Goal: Book appointment/travel/reservation

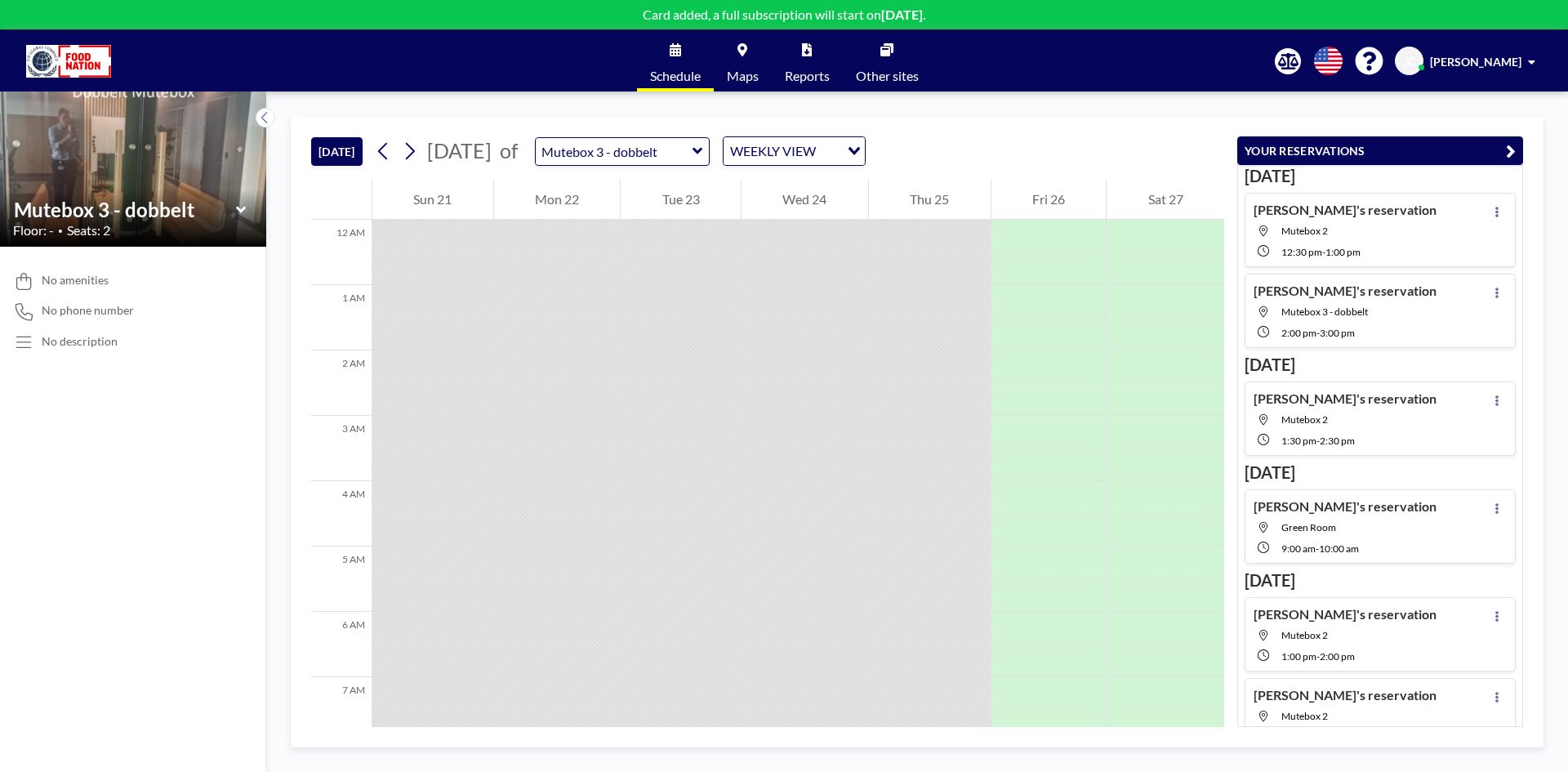
scroll to position [670, 0]
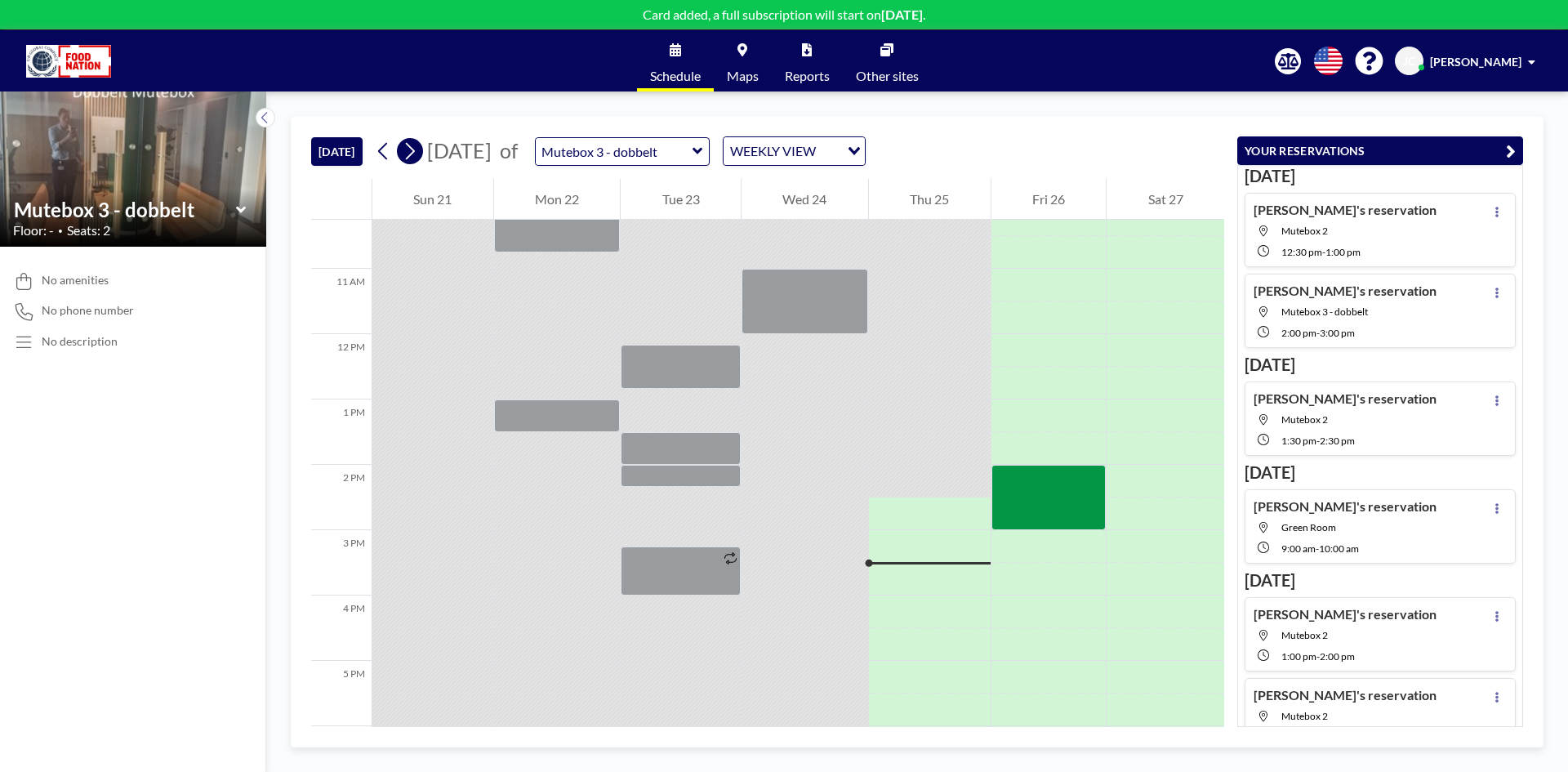
click at [411, 148] on icon at bounding box center [409, 151] width 15 height 25
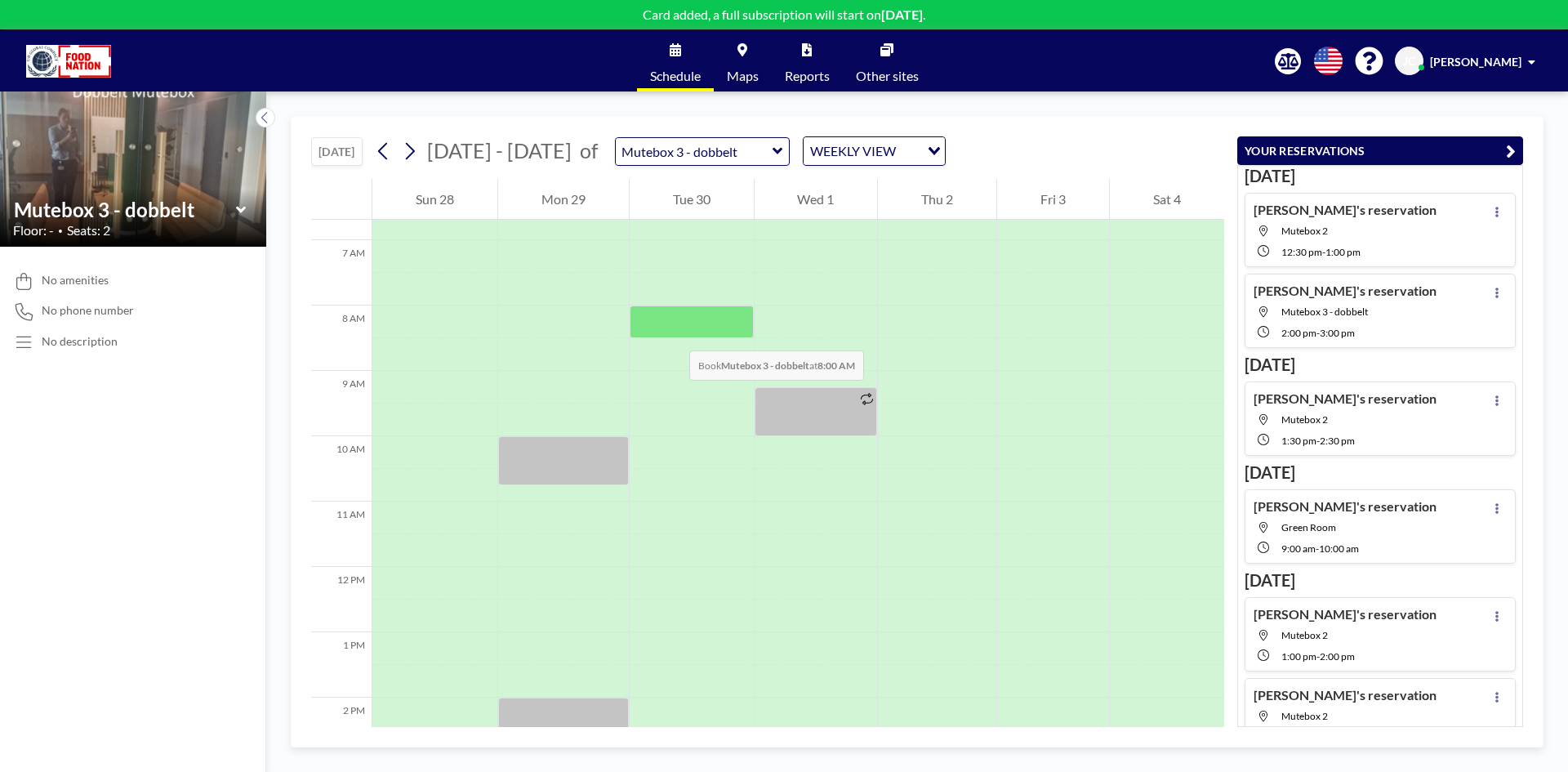
scroll to position [409, 0]
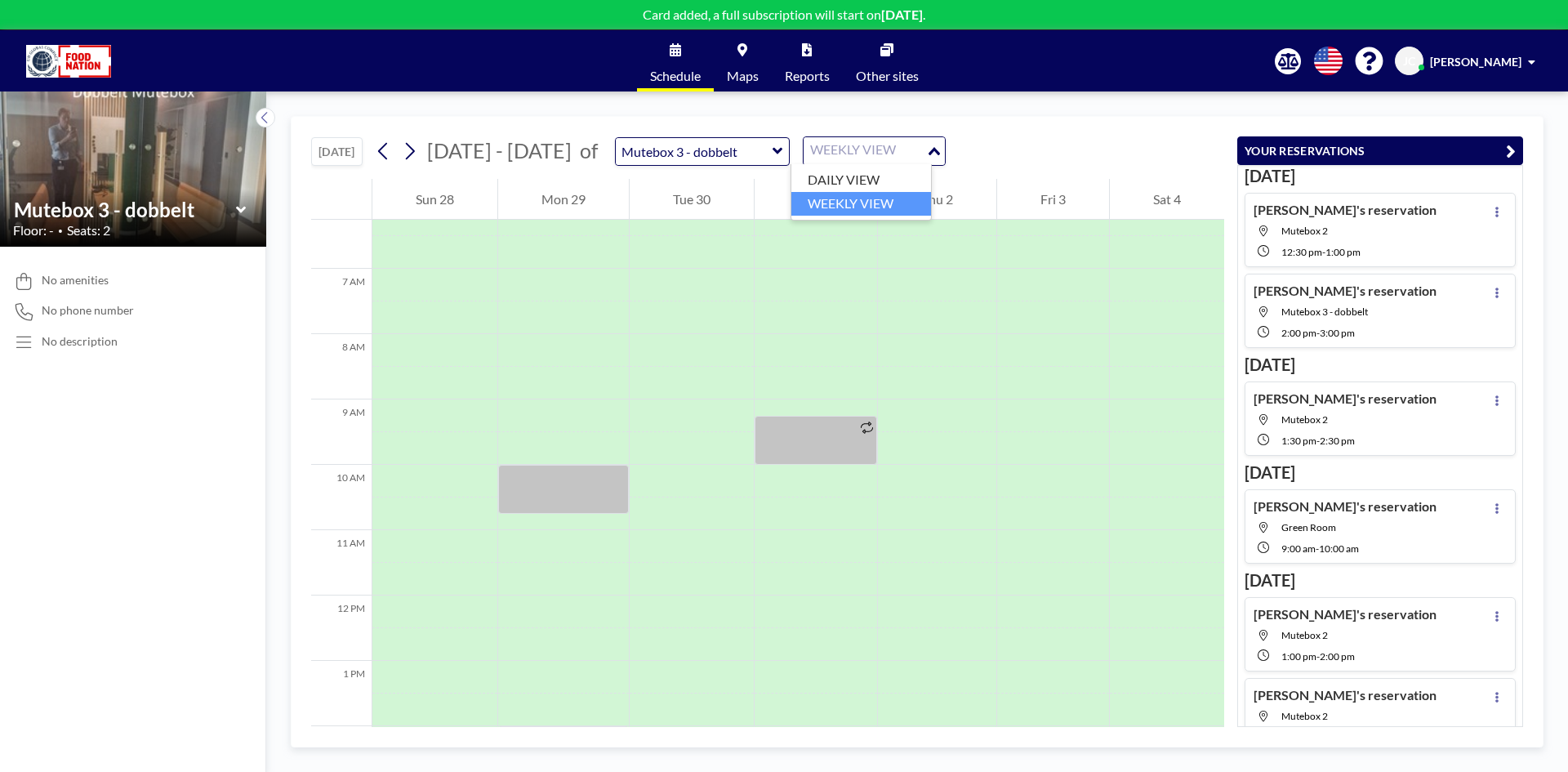
click at [889, 150] on div "WEEKLY VIEW" at bounding box center [865, 150] width 123 height 25
click at [1020, 130] on div "[DATE] [DATE] - [DATE] of Mutebox 3 - dobbelt WEEKLY VIEW Loading..." at bounding box center [767, 148] width 913 height 62
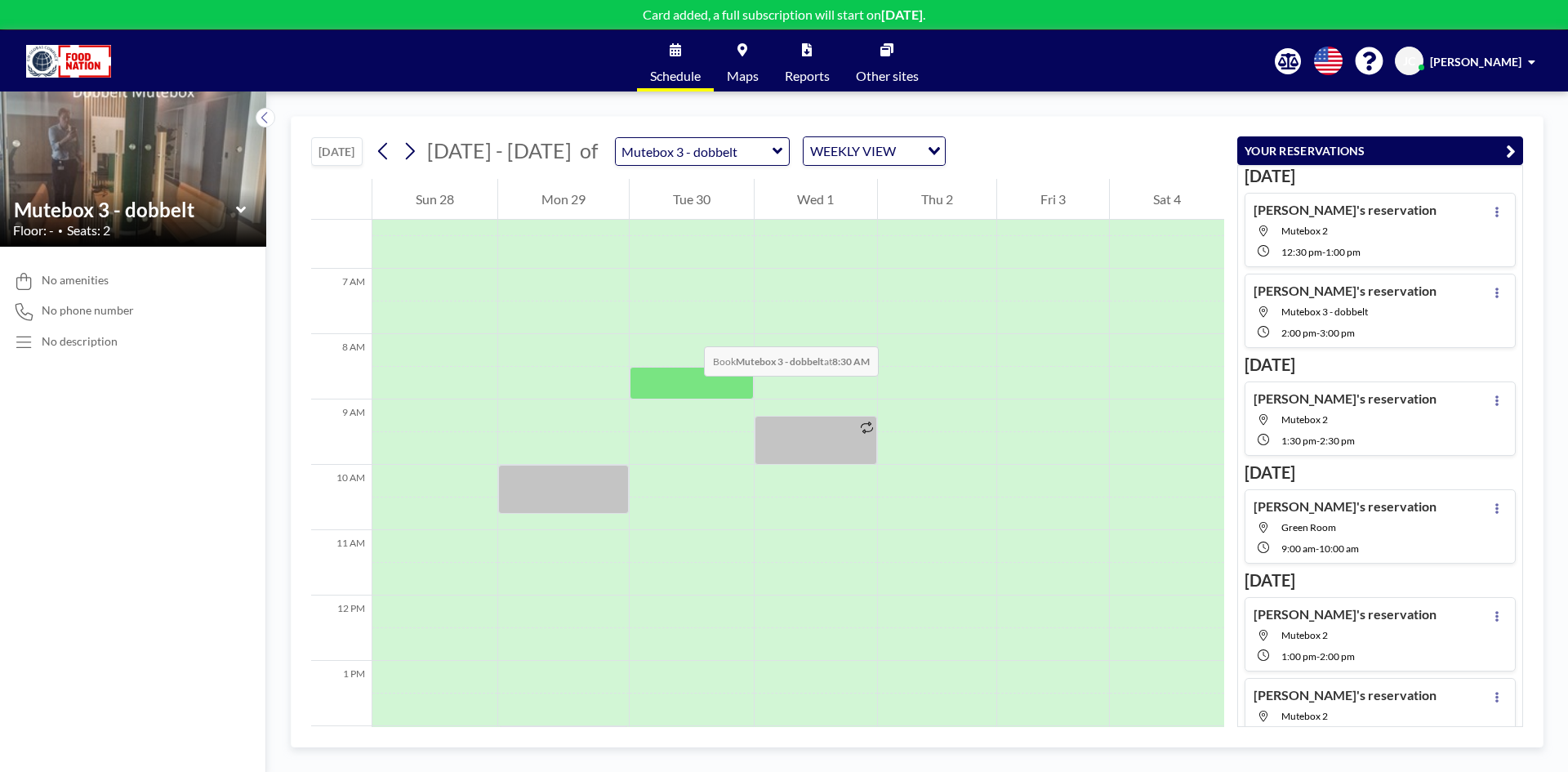
scroll to position [490, 0]
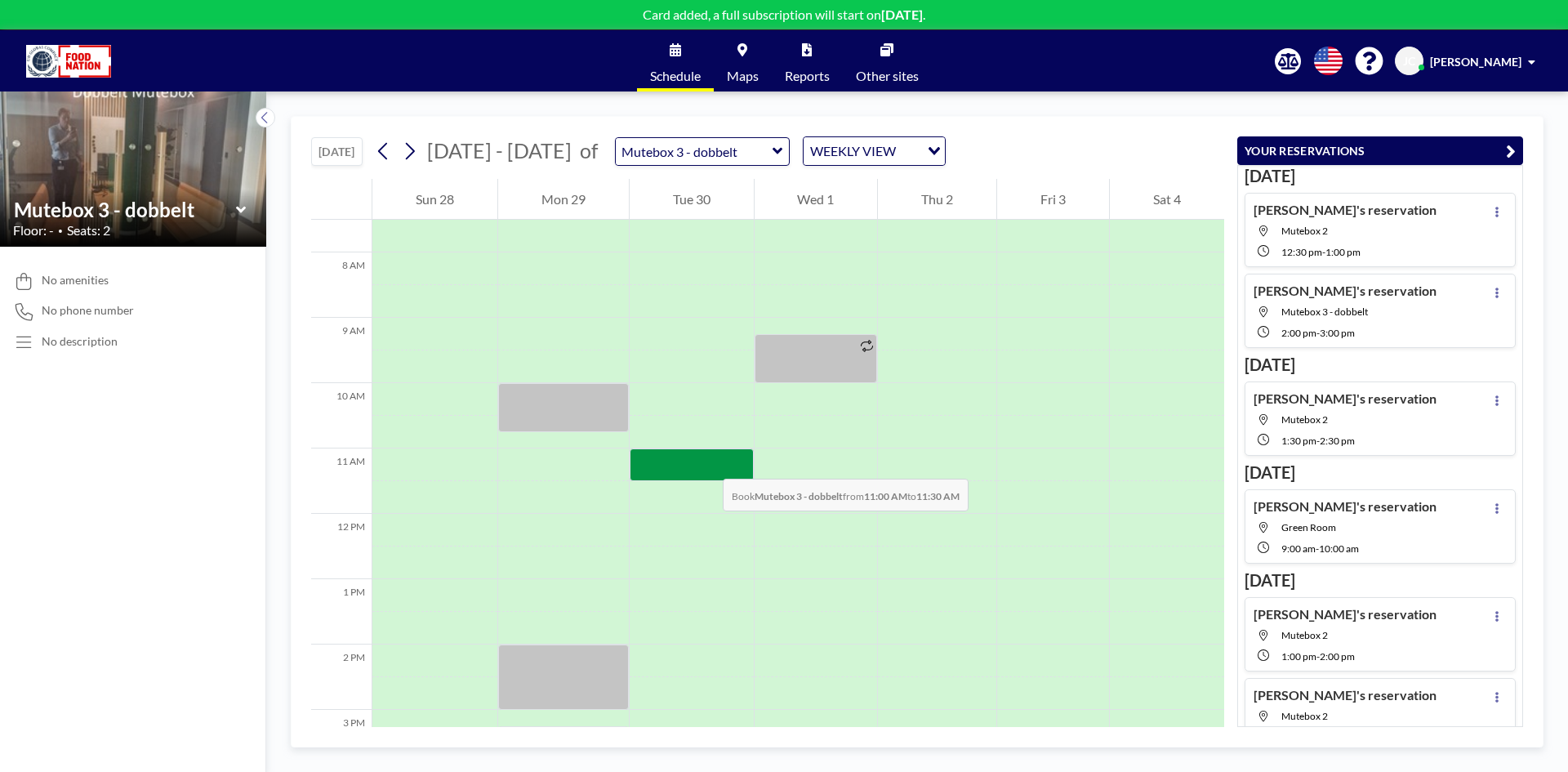
click at [706, 461] on div at bounding box center [691, 464] width 124 height 33
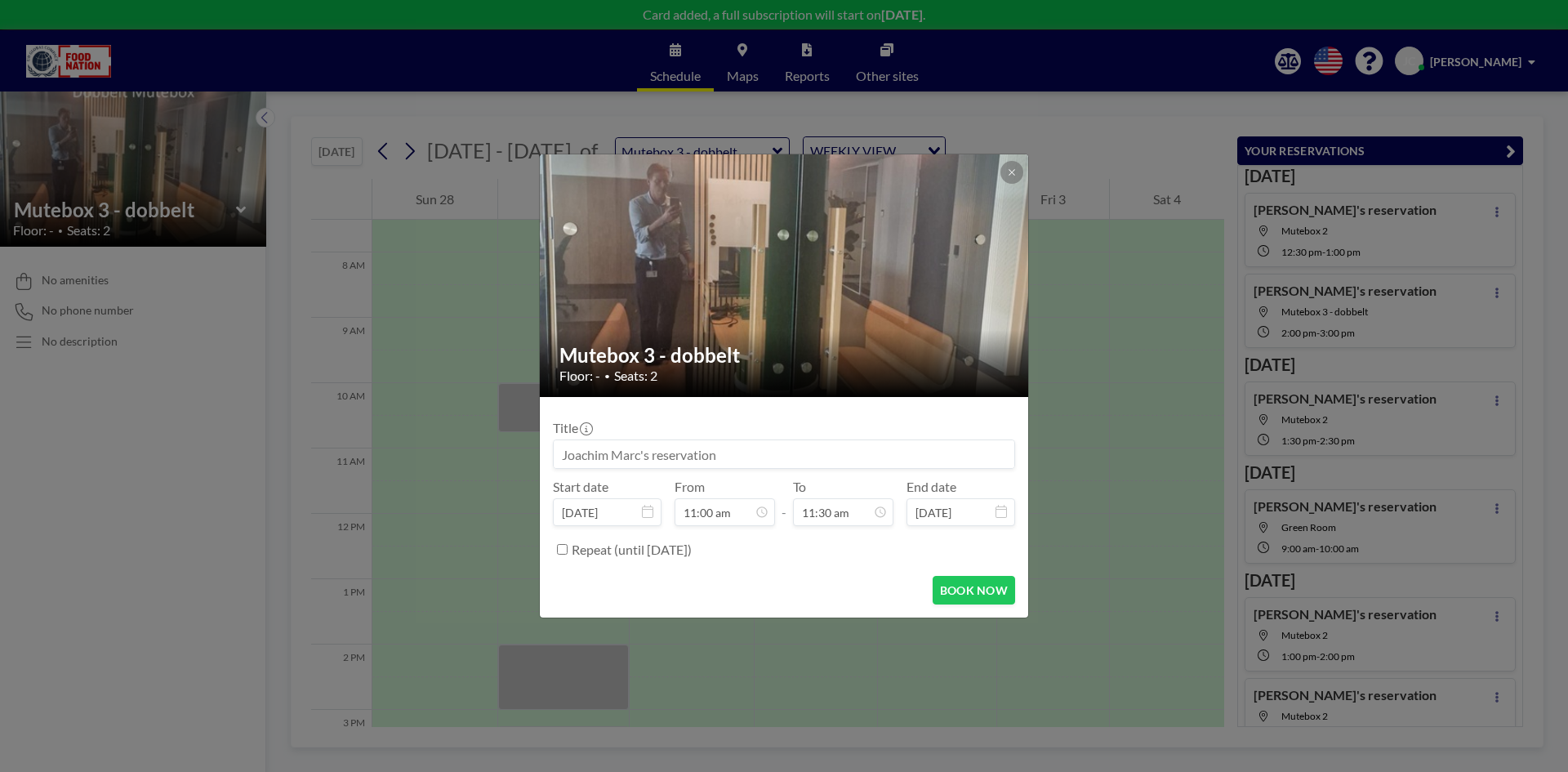
scroll to position [669, 0]
click at [995, 594] on button "BOOK NOW" at bounding box center [973, 590] width 83 height 28
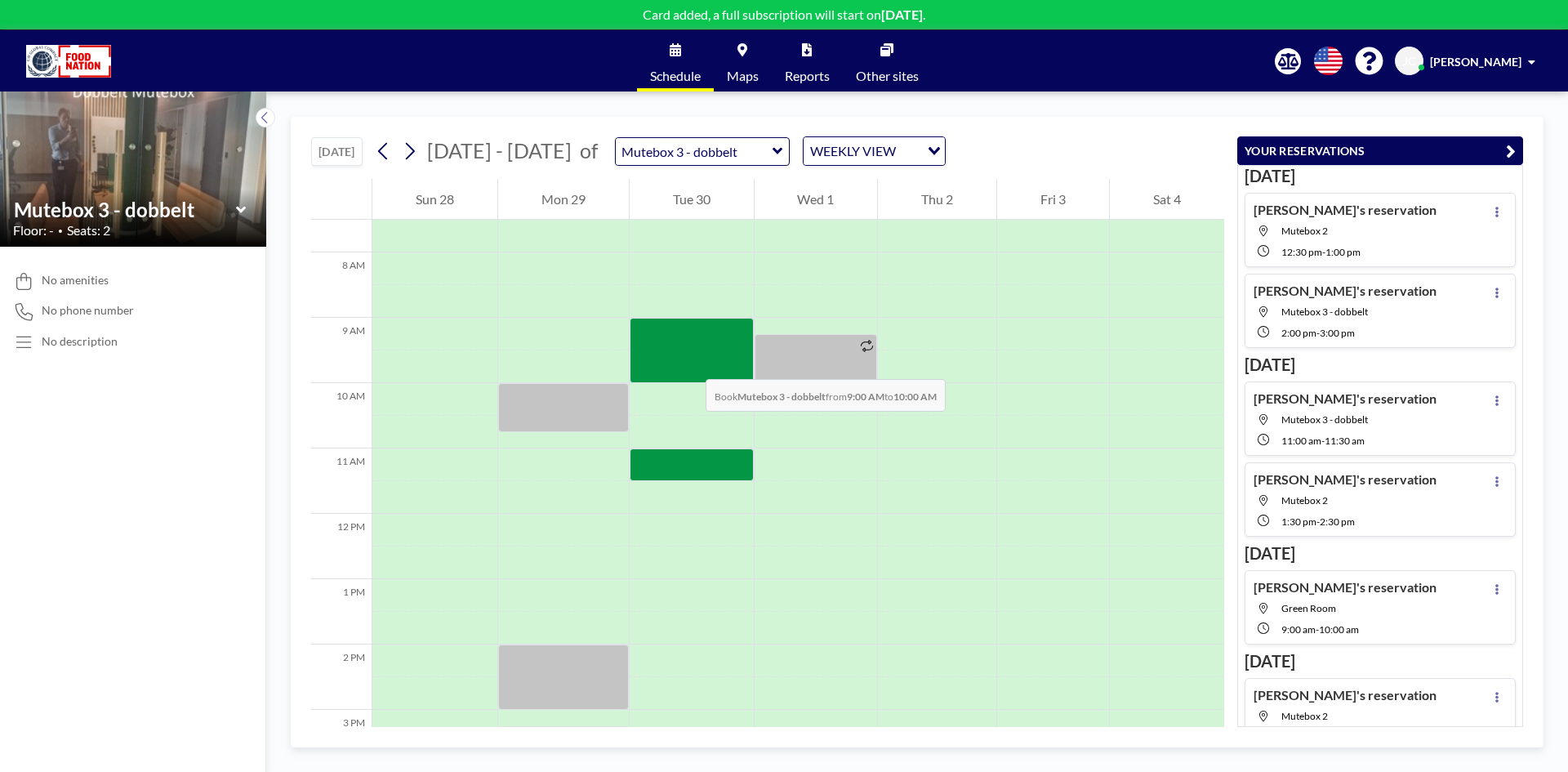
drag, startPoint x: 678, startPoint y: 337, endPoint x: 689, endPoint y: 362, distance: 27.3
click at [689, 362] on div at bounding box center [691, 350] width 124 height 65
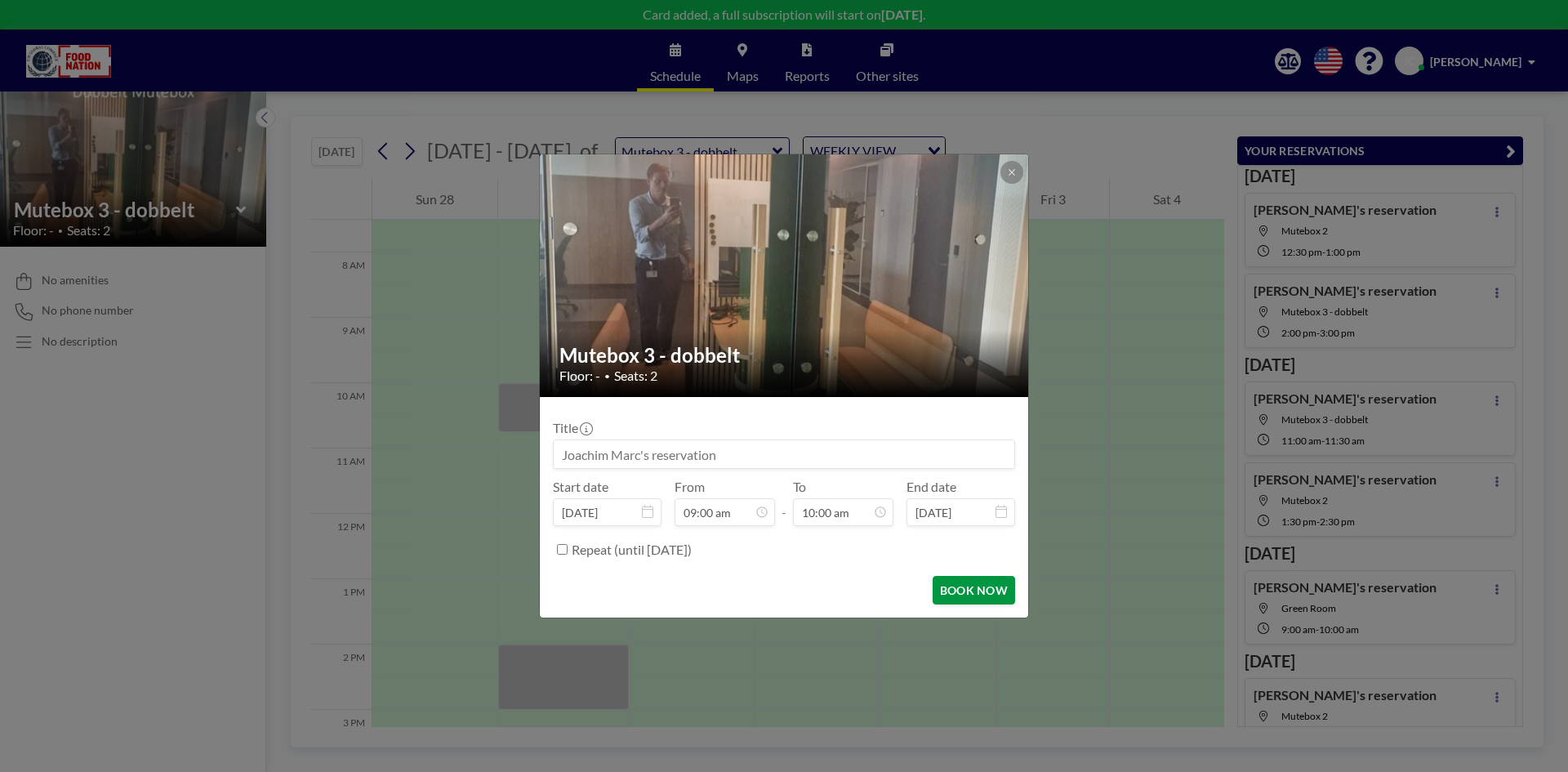
scroll to position [581, 0]
click at [961, 592] on button "BOOK NOW" at bounding box center [973, 590] width 83 height 28
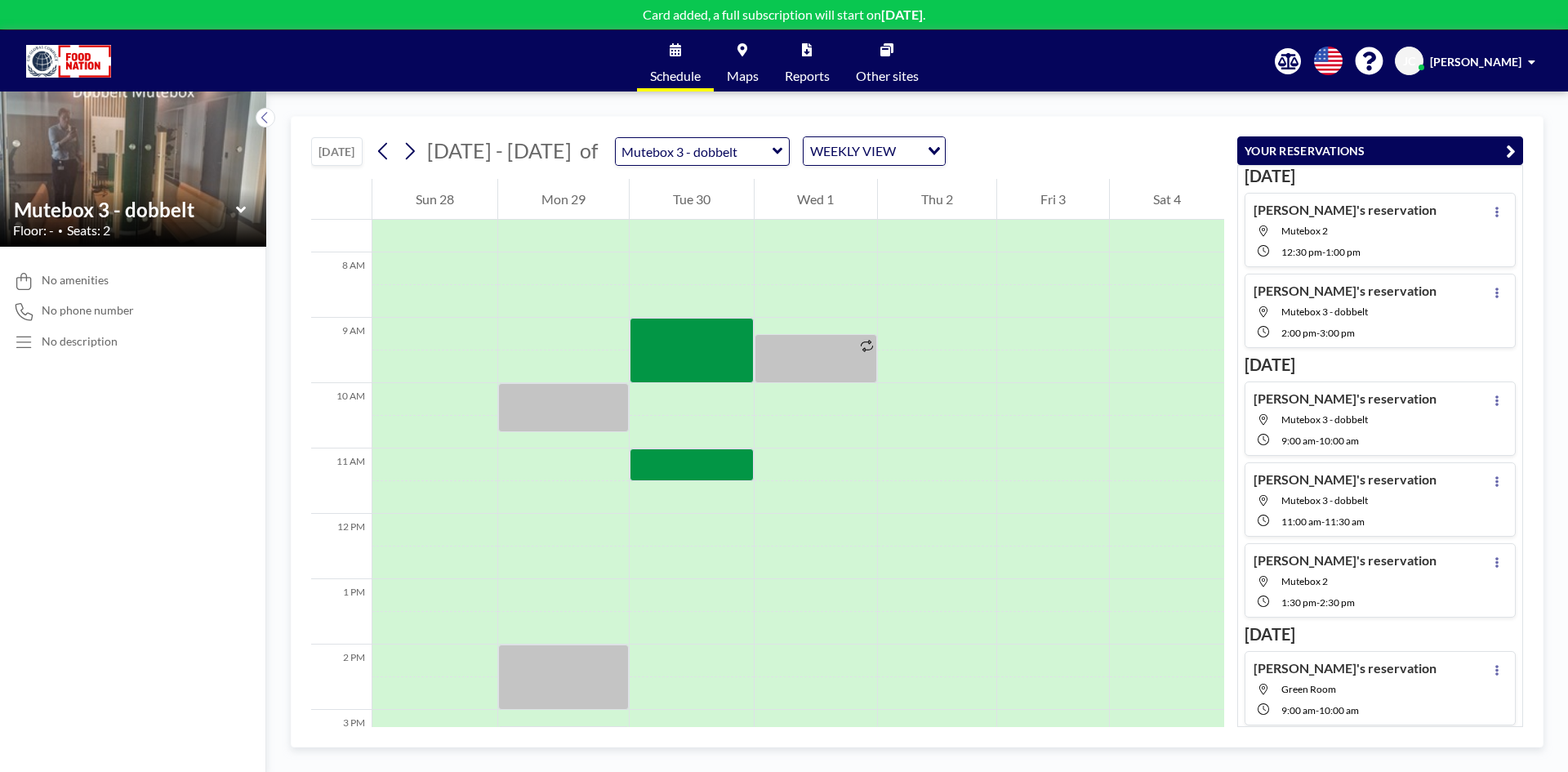
click at [238, 209] on icon at bounding box center [240, 208] width 10 height 6
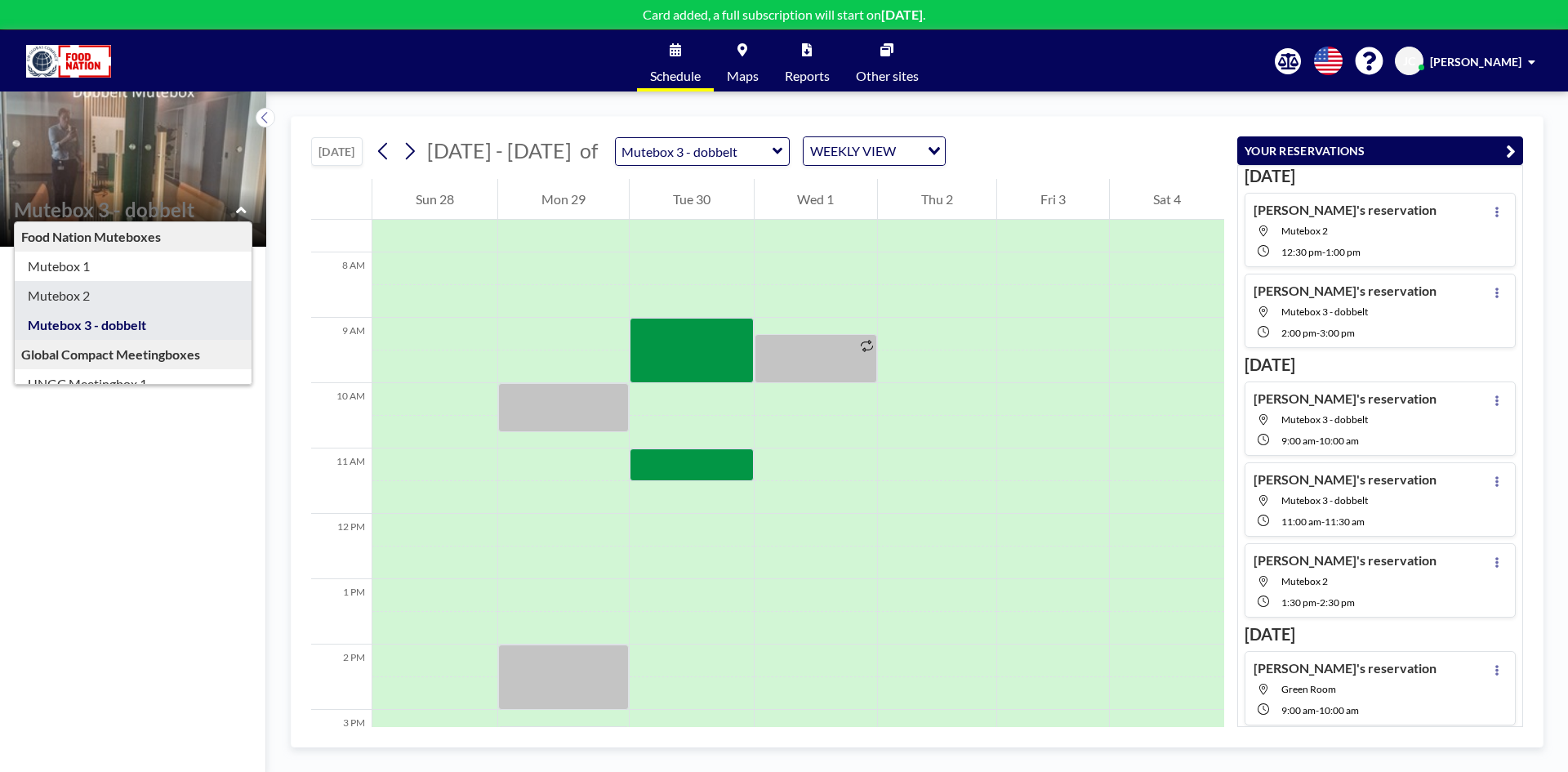
type input "Mutebox 2"
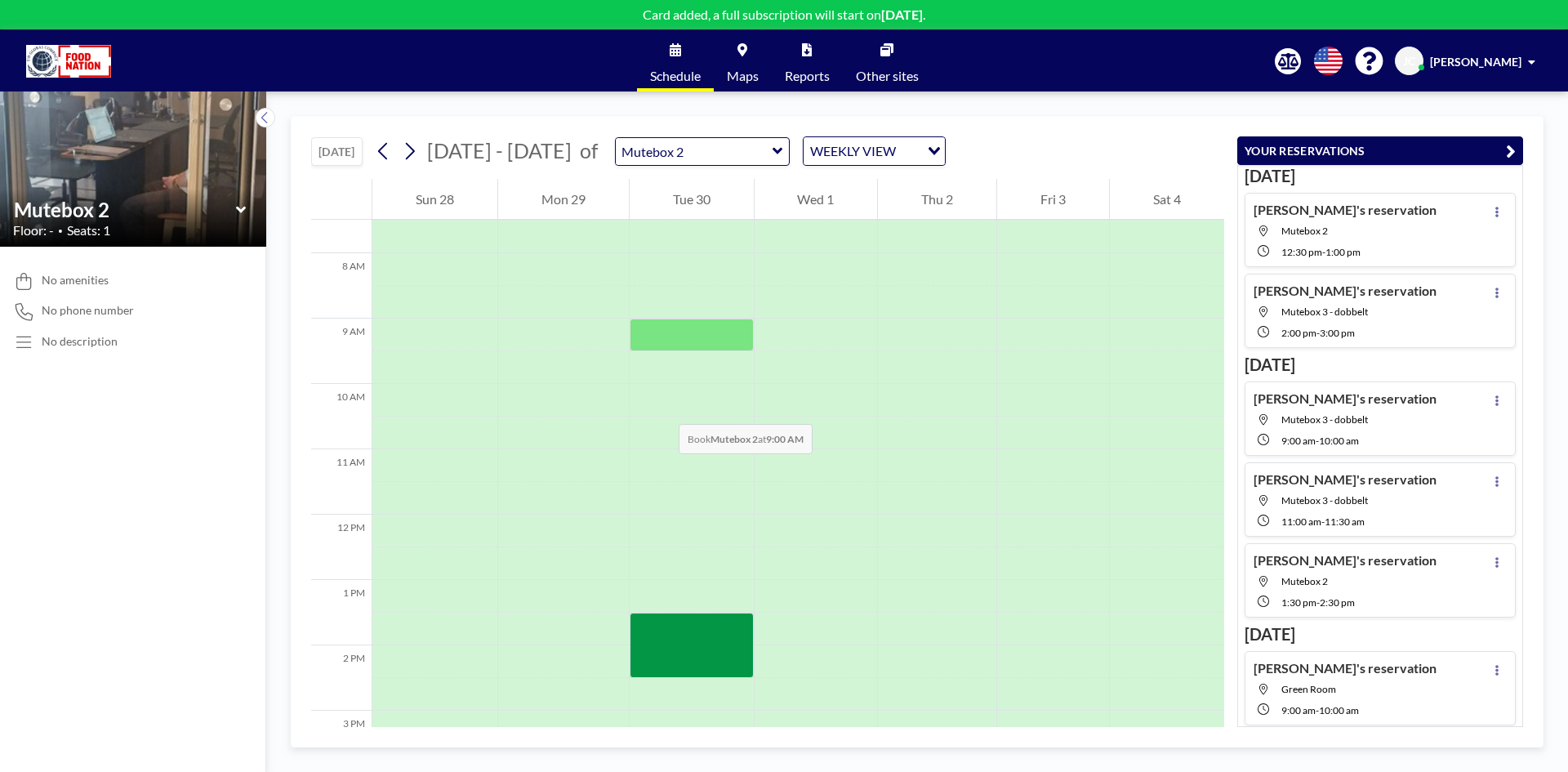
scroll to position [490, 0]
click at [417, 147] on icon at bounding box center [409, 151] width 15 height 25
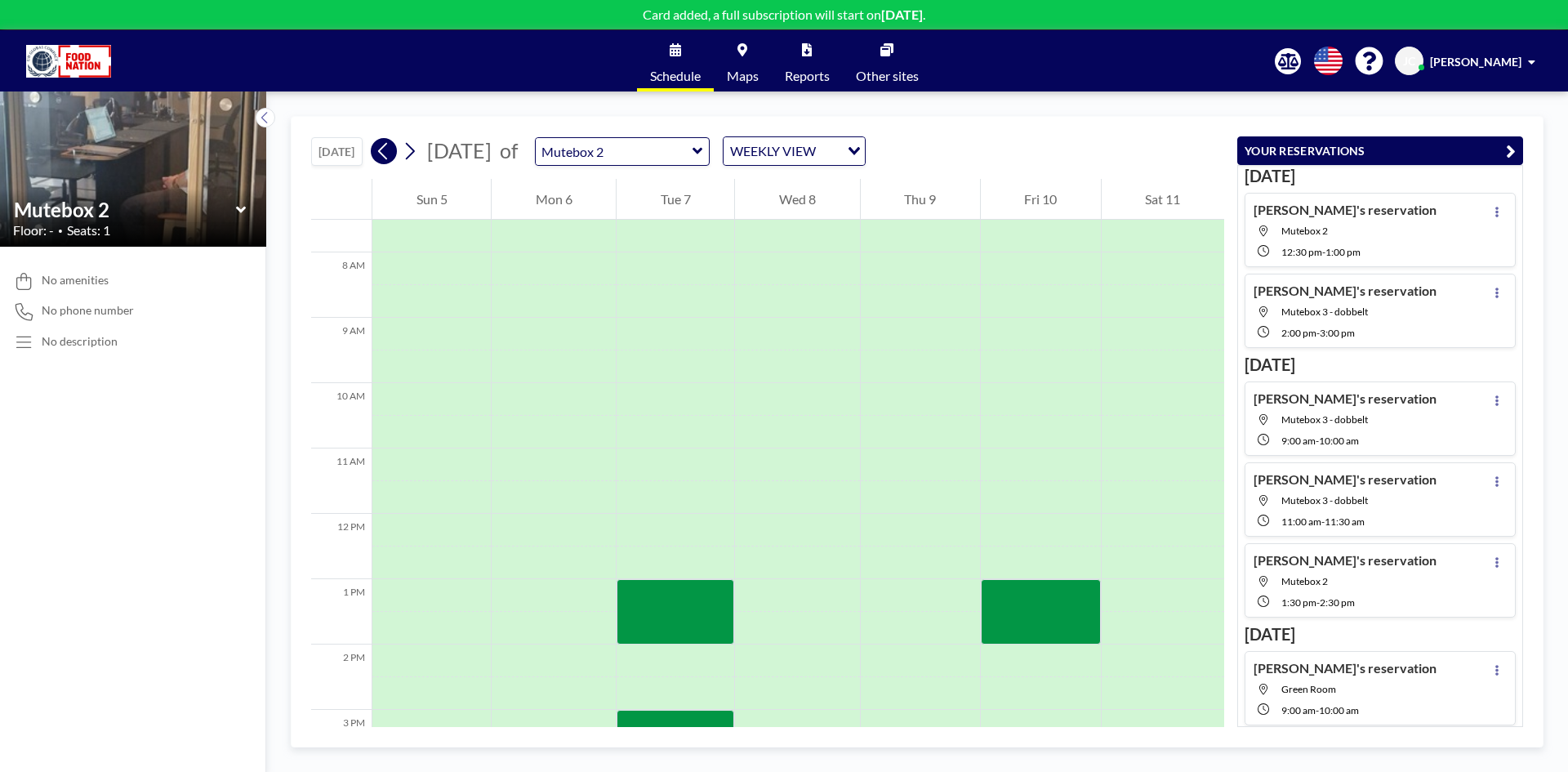
click at [385, 150] on icon at bounding box center [383, 150] width 9 height 17
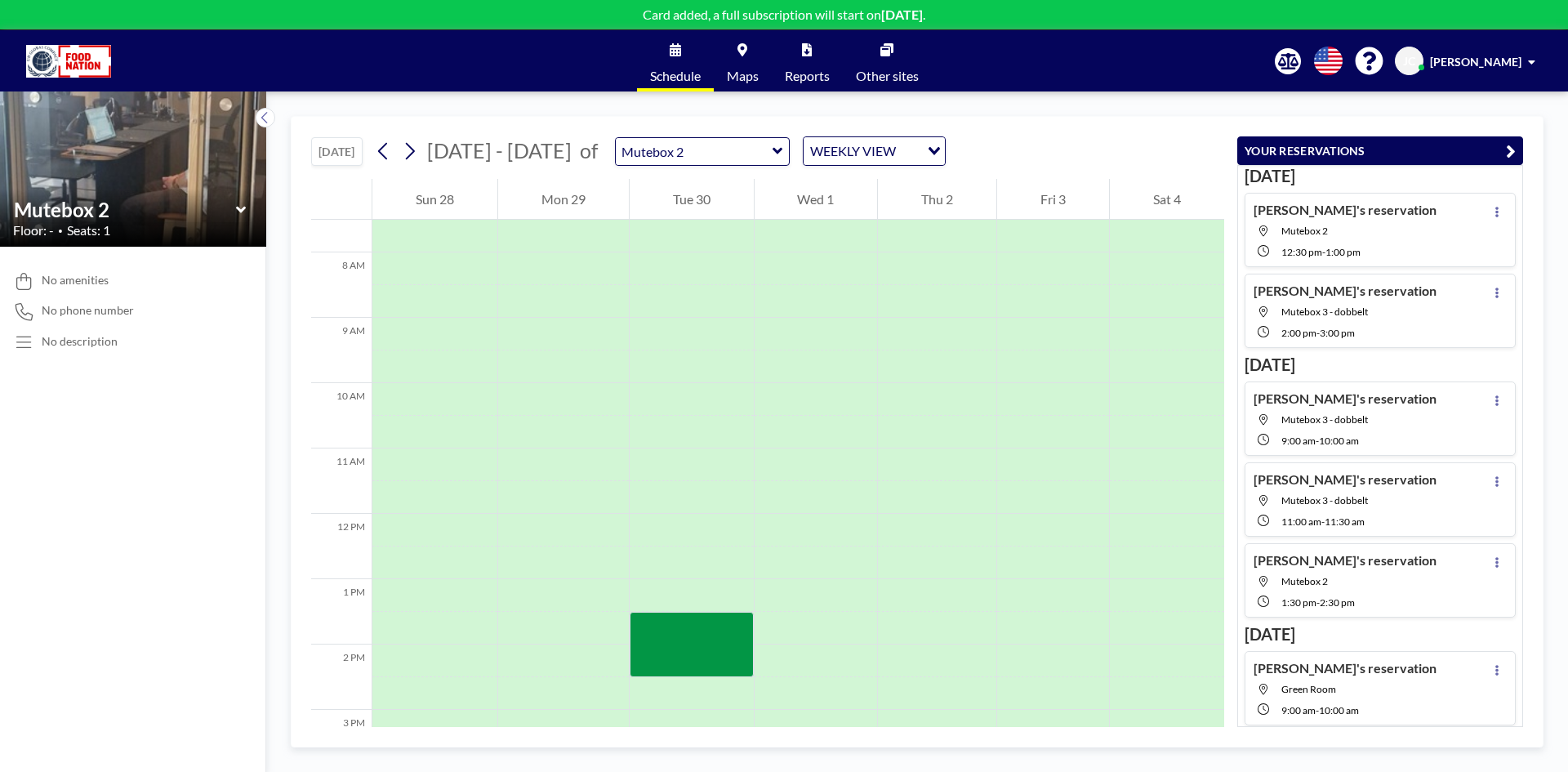
click at [240, 206] on icon at bounding box center [241, 210] width 11 height 16
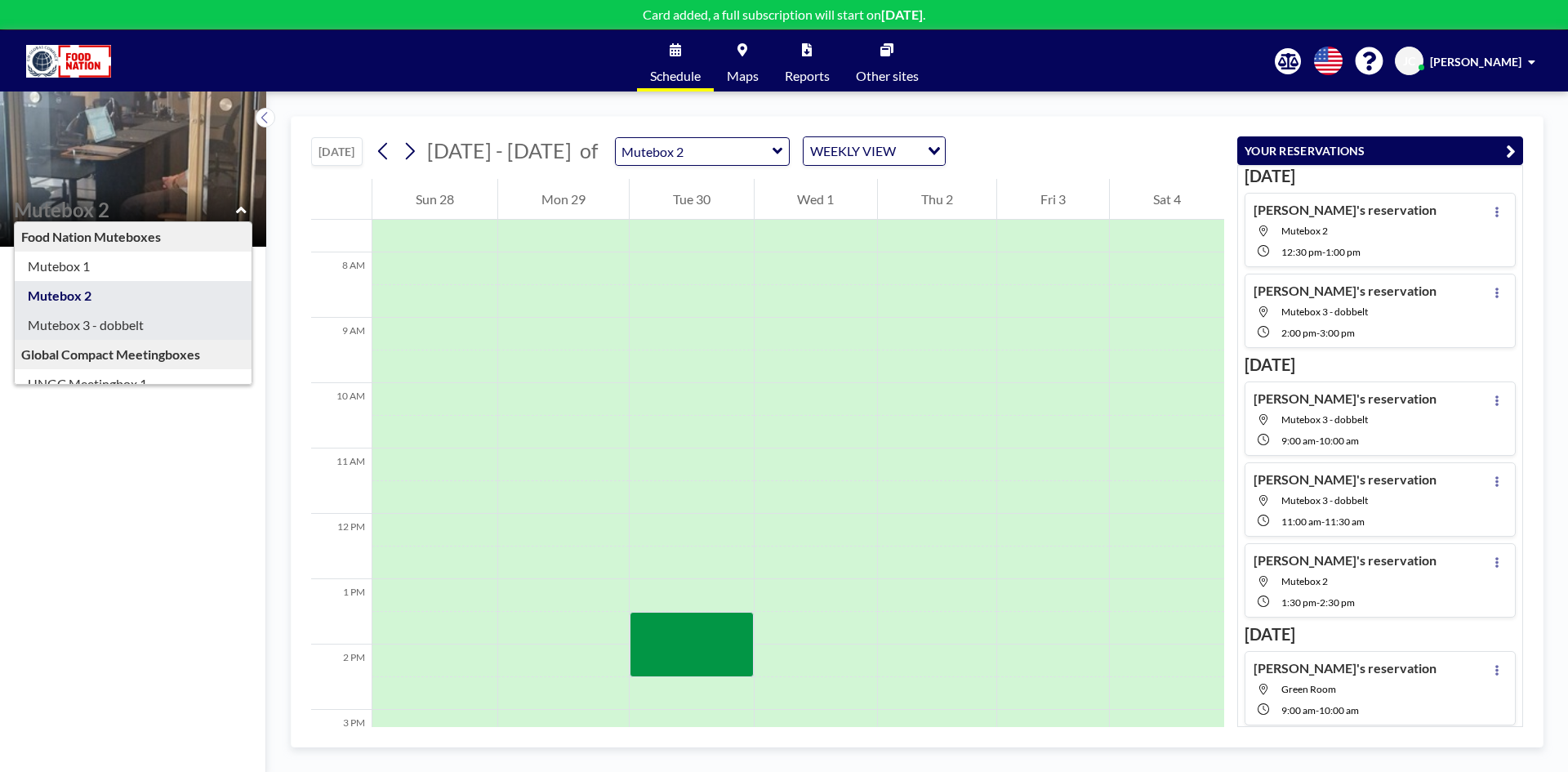
type input "Mutebox 3 - dobbelt"
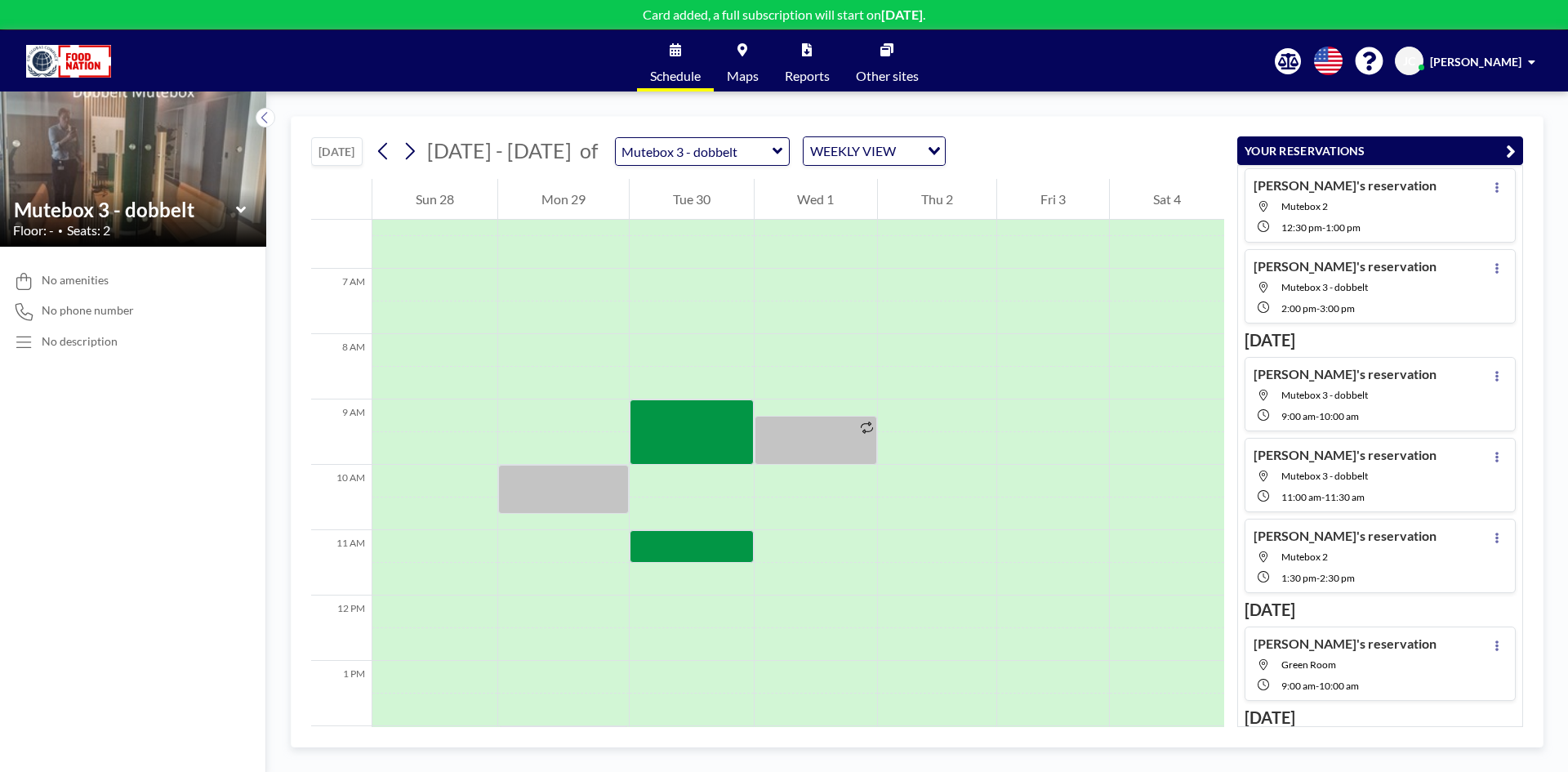
scroll to position [0, 0]
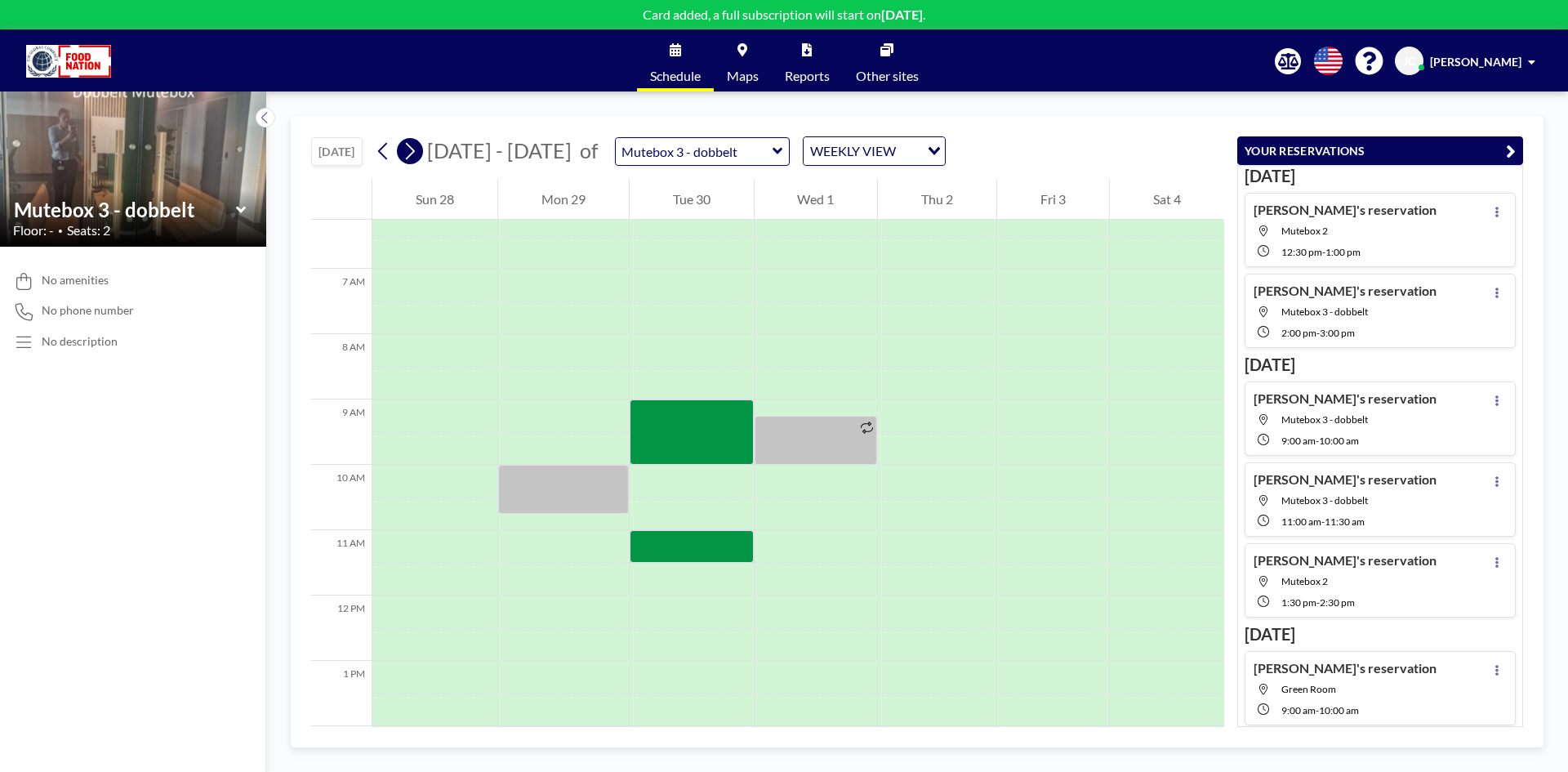
click at [413, 144] on icon at bounding box center [409, 151] width 15 height 25
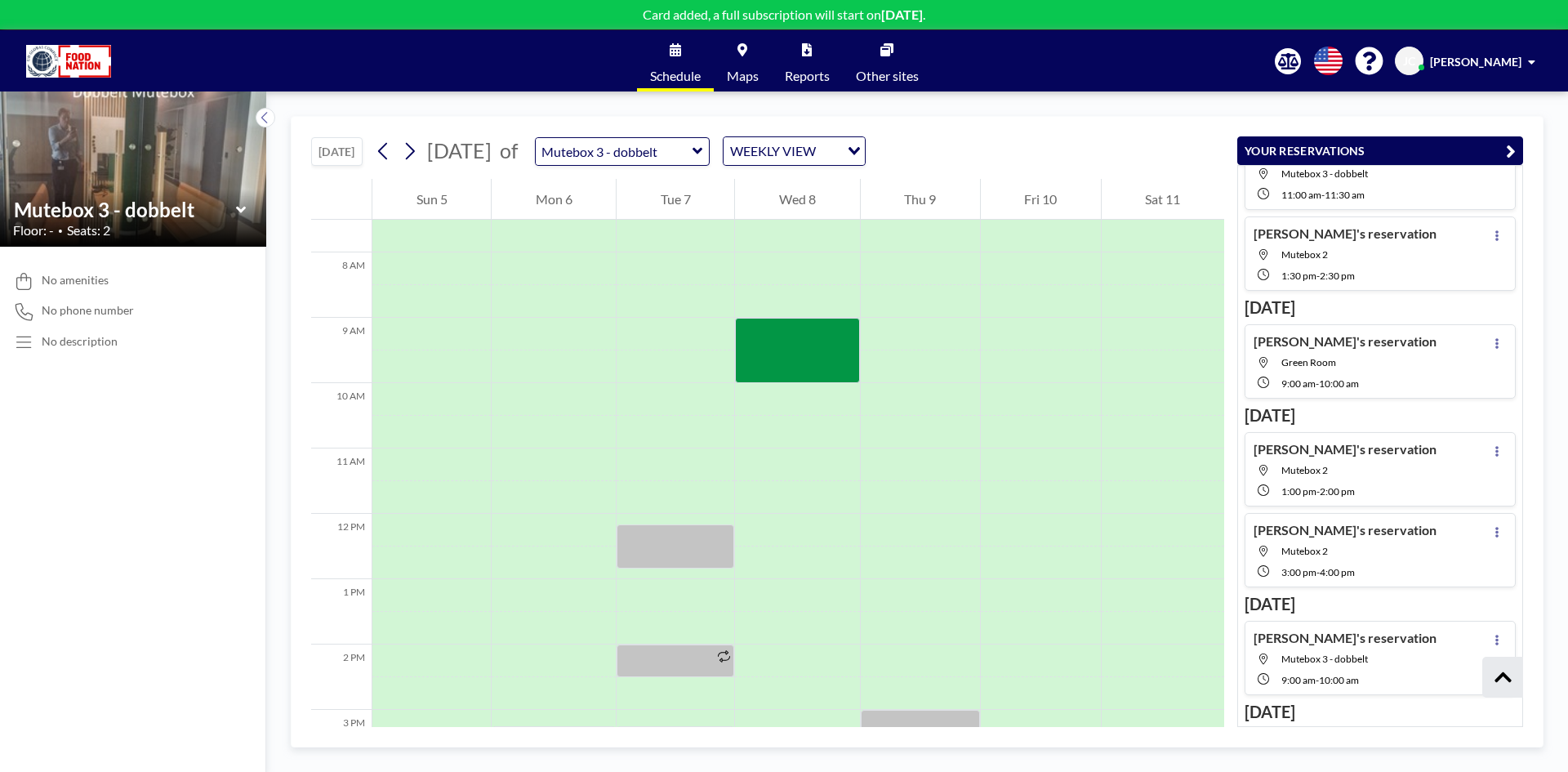
scroll to position [410, 0]
